Goal: Task Accomplishment & Management: Complete application form

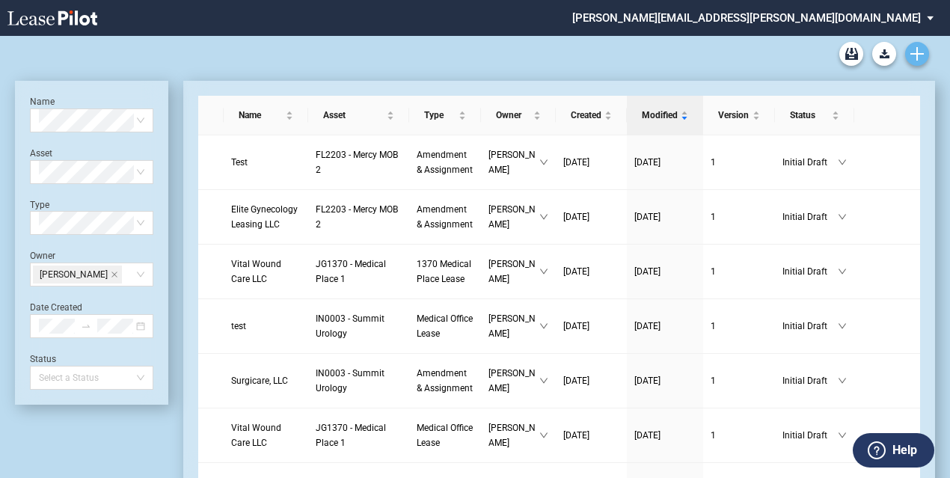
click at [913, 46] on link "Create new document" at bounding box center [917, 54] width 24 height 24
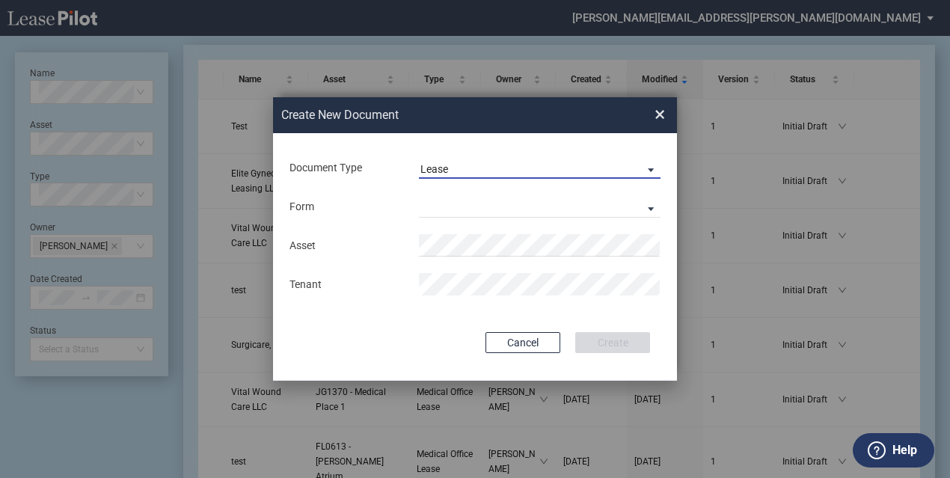
click at [509, 168] on span "Lease" at bounding box center [527, 169] width 215 height 15
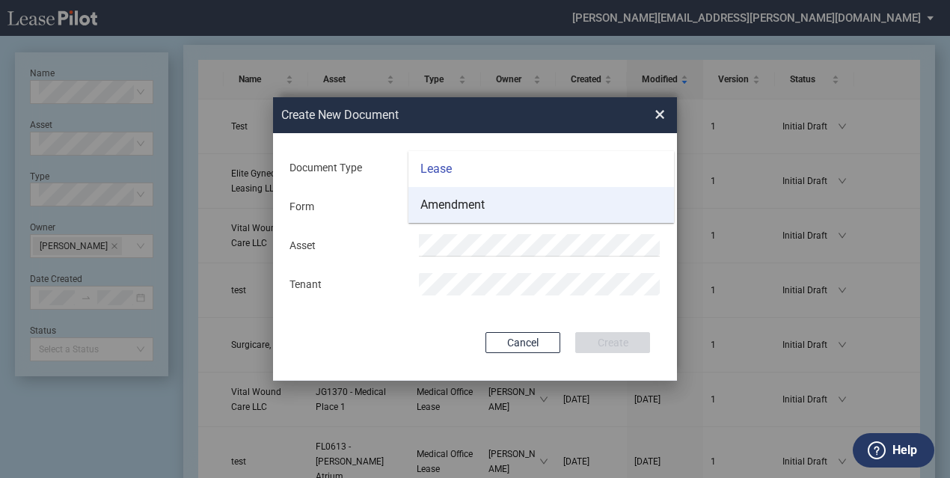
click at [473, 206] on div "Amendment" at bounding box center [452, 205] width 64 height 16
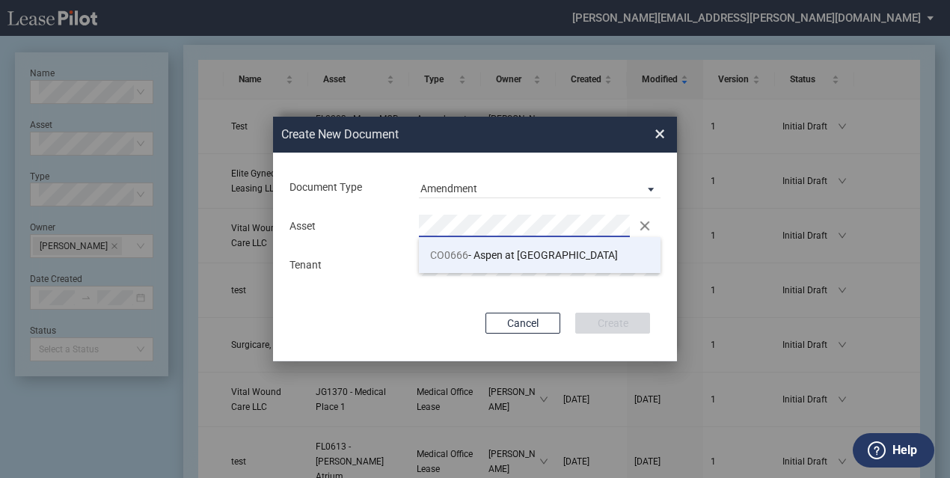
click at [476, 247] on li "CO0666 - Aspen at Sky Ridge" at bounding box center [540, 255] width 242 height 36
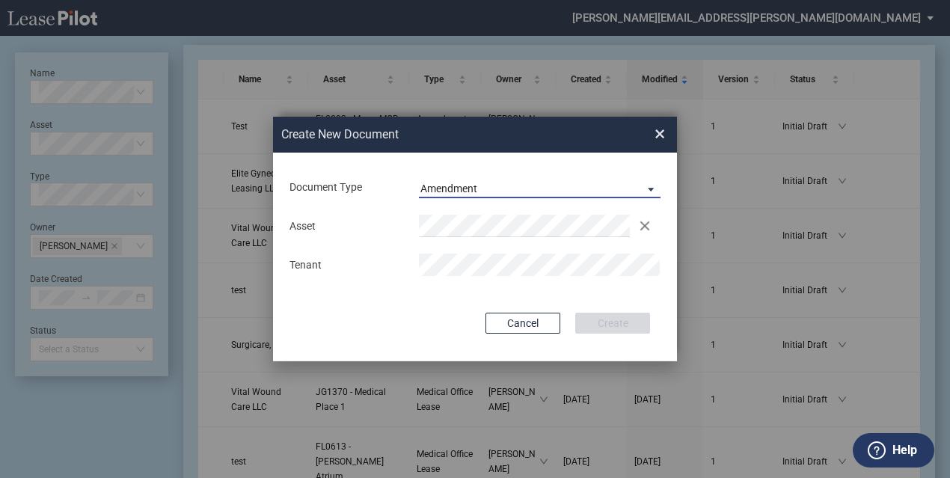
click at [535, 194] on span "Amendment" at bounding box center [527, 189] width 215 height 15
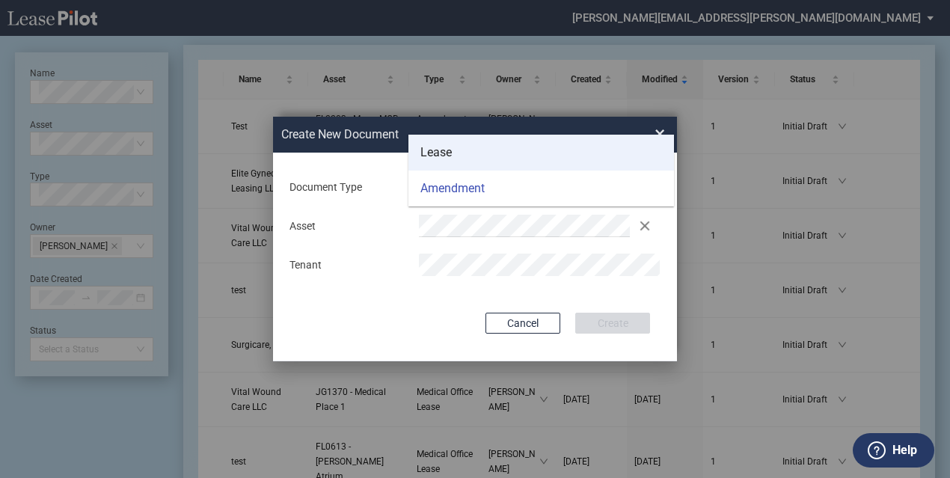
click at [484, 152] on md-option "Lease" at bounding box center [540, 153] width 265 height 36
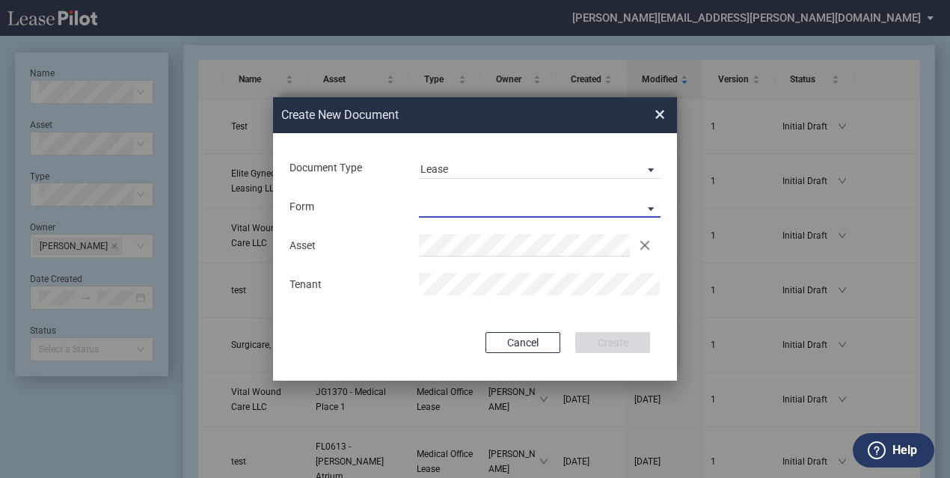
click at [509, 213] on md-select "Medical Office Lease Scottsdale Lease Louisville Lease 1370 Medical Place Lease…" at bounding box center [540, 206] width 242 height 22
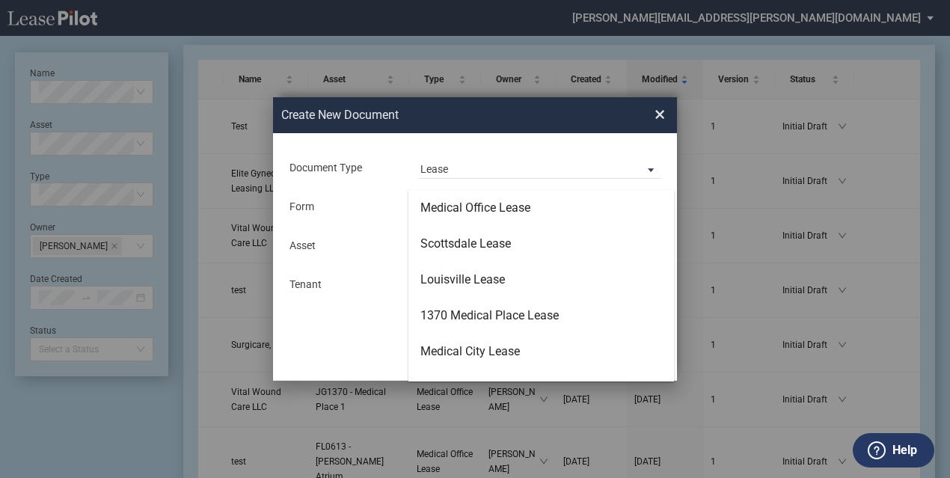
click at [366, 192] on md-backdrop at bounding box center [475, 257] width 950 height 514
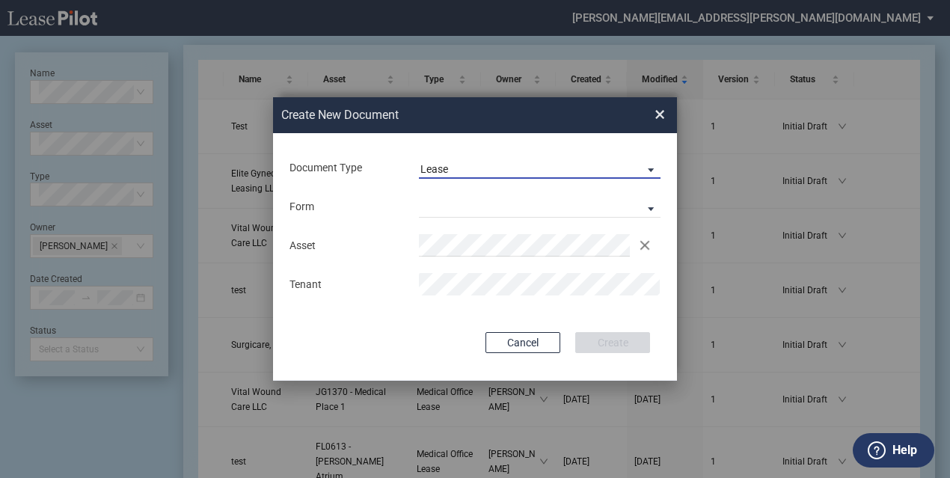
click at [426, 176] on span "Lease" at bounding box center [527, 169] width 215 height 15
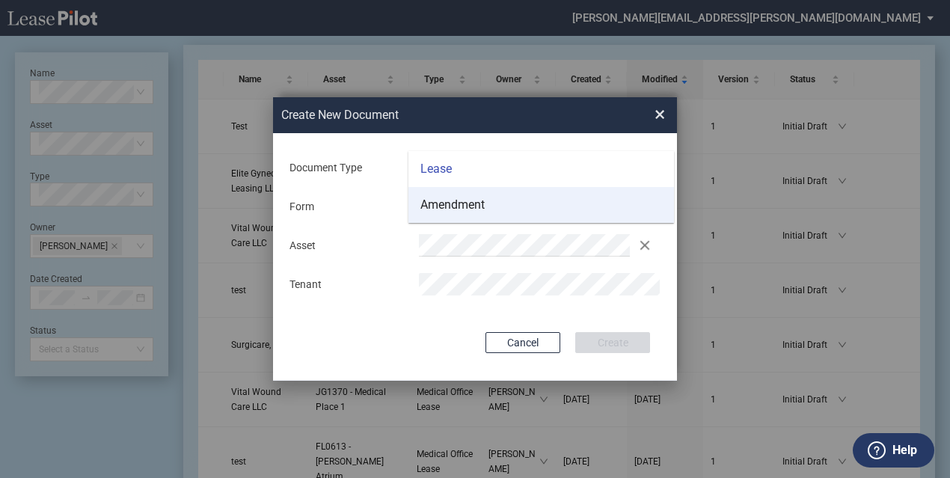
click at [448, 212] on div "Amendment" at bounding box center [452, 205] width 64 height 16
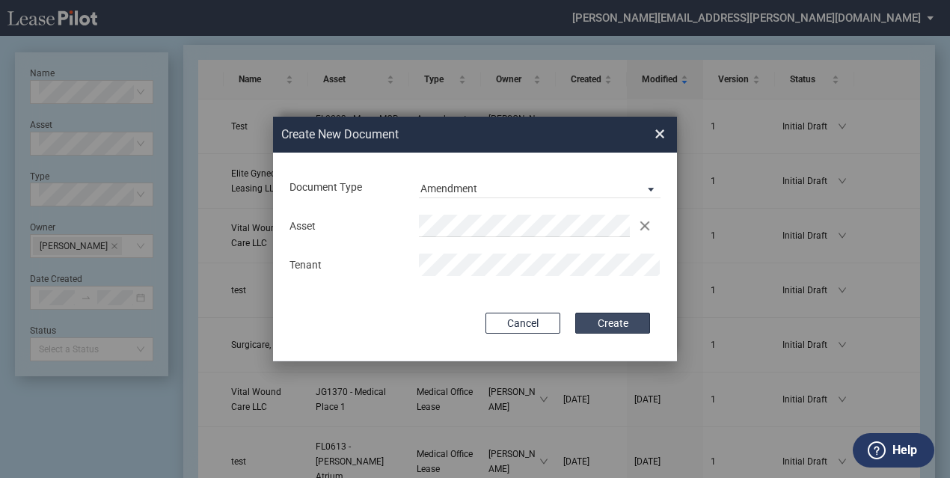
click at [591, 318] on button "Create" at bounding box center [612, 323] width 75 height 21
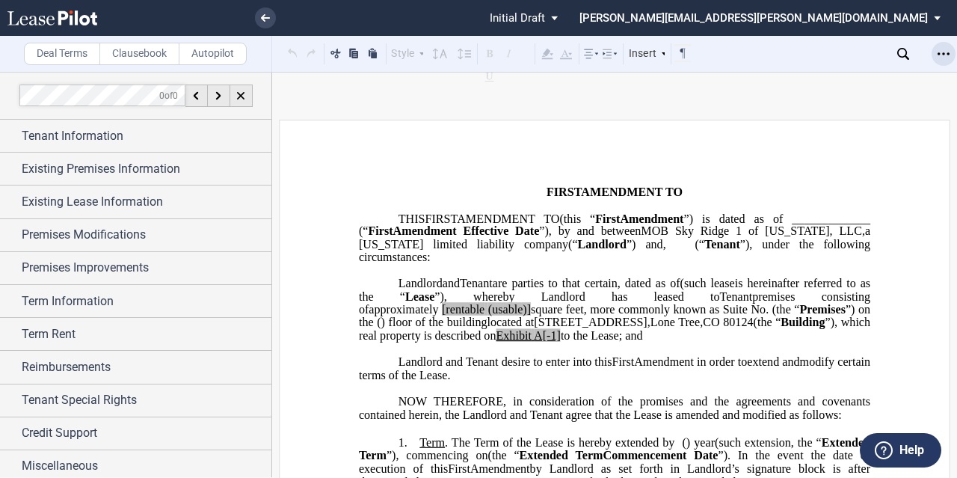
click at [938, 49] on icon "Open Lease options menu" at bounding box center [944, 54] width 12 height 12
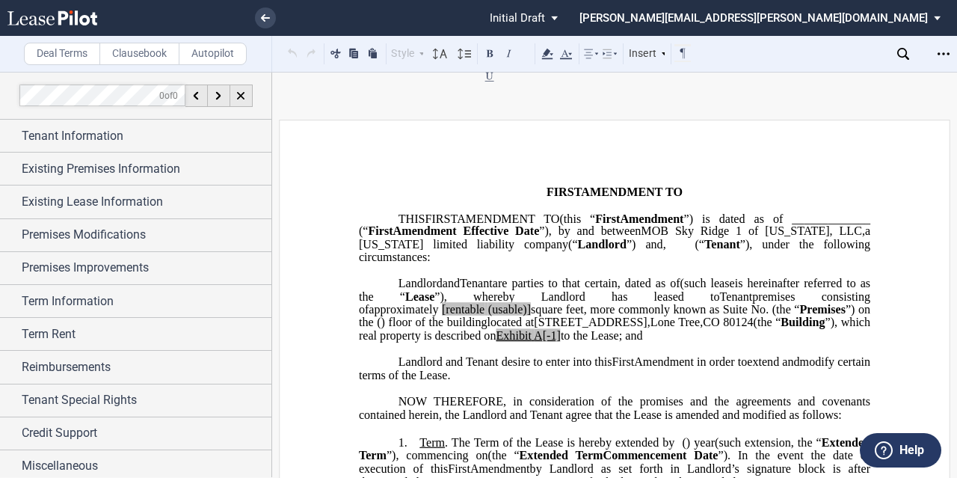
click at [260, 8] on link at bounding box center [265, 17] width 21 height 21
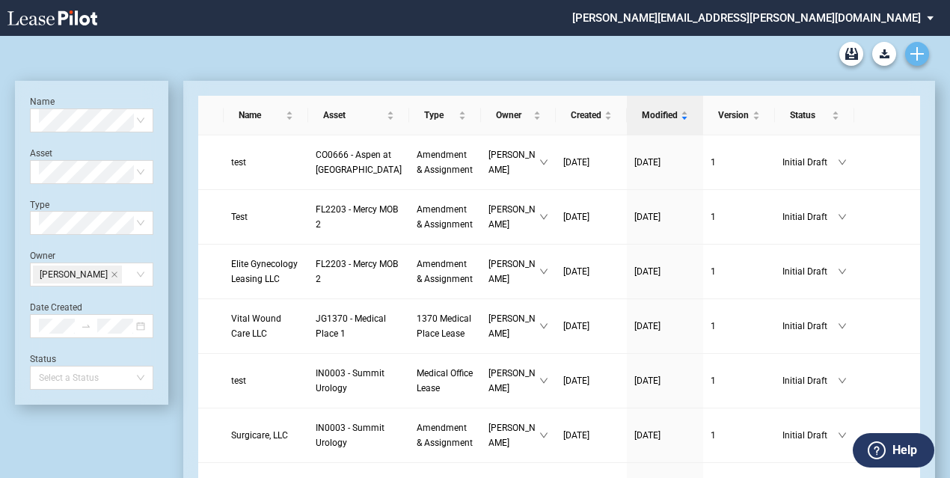
click at [915, 55] on icon "Create new document" at bounding box center [916, 53] width 13 height 13
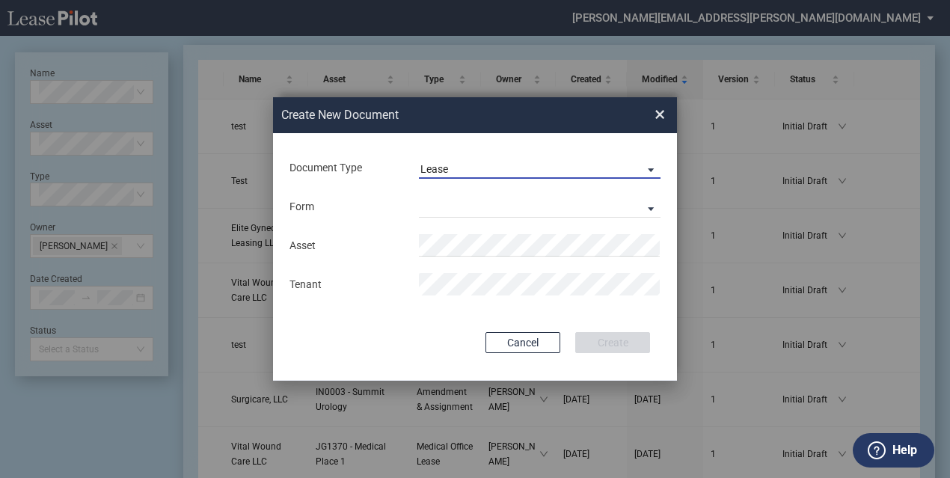
click at [445, 165] on div "Lease" at bounding box center [434, 169] width 28 height 12
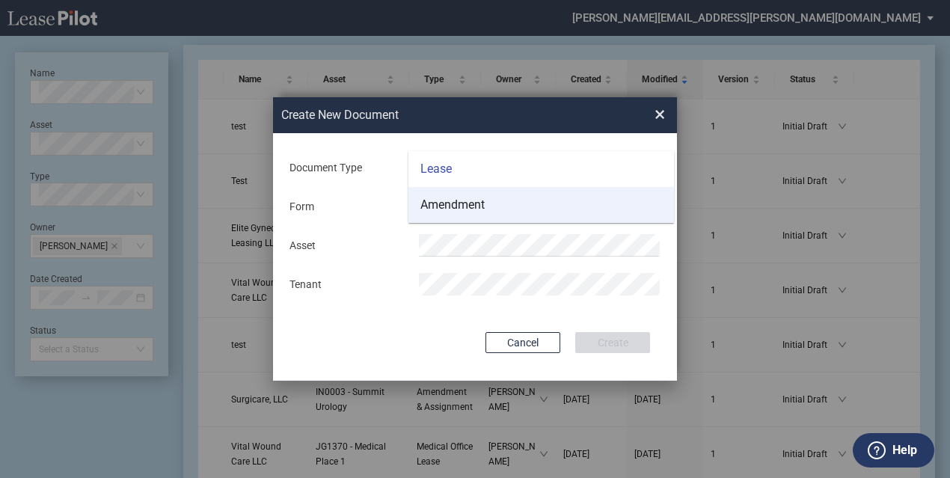
click at [445, 199] on div "Amendment" at bounding box center [452, 205] width 64 height 16
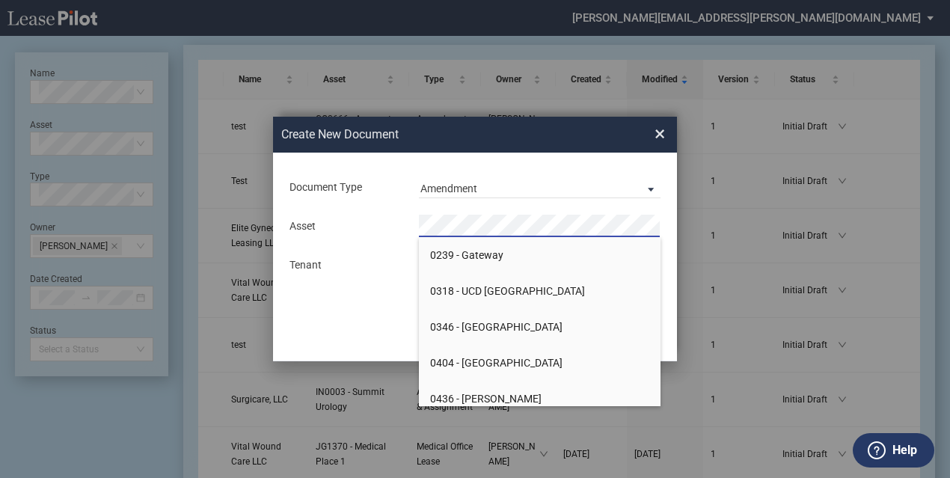
click at [342, 226] on div "Asset" at bounding box center [345, 226] width 129 height 15
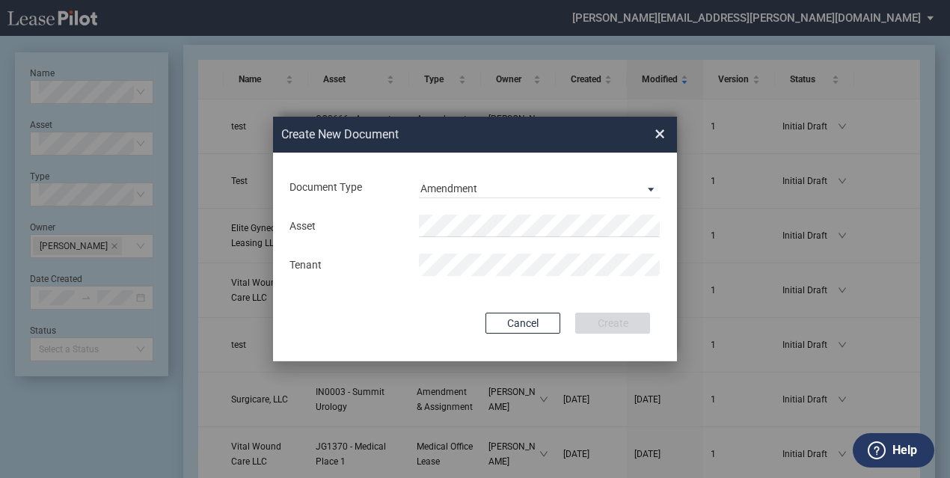
click at [654, 134] on span "×" at bounding box center [659, 134] width 10 height 24
